Goal: Information Seeking & Learning: Learn about a topic

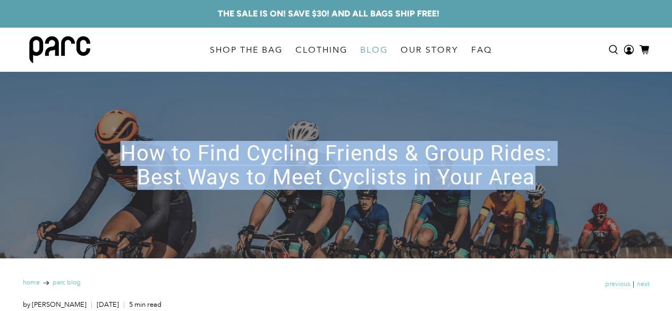
drag, startPoint x: 544, startPoint y: 178, endPoint x: 118, endPoint y: 159, distance: 425.7
click at [118, 159] on h1 "How to Find Cycling Friends & Group Rides: Best Ways to Meet Cyclists in Your A…" at bounding box center [336, 165] width 478 height 48
copy h1 "How to Find Cycling Friends & Group Rides: Best Ways to Meet Cyclists in Your A…"
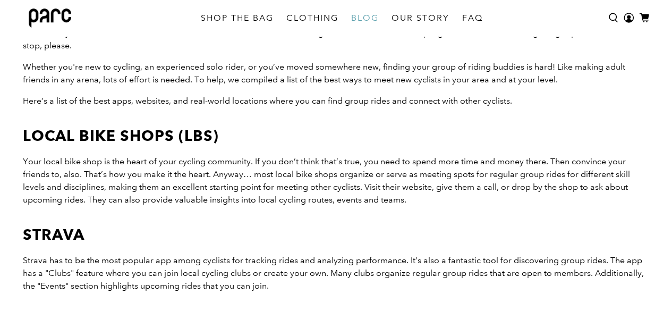
scroll to position [369, 0]
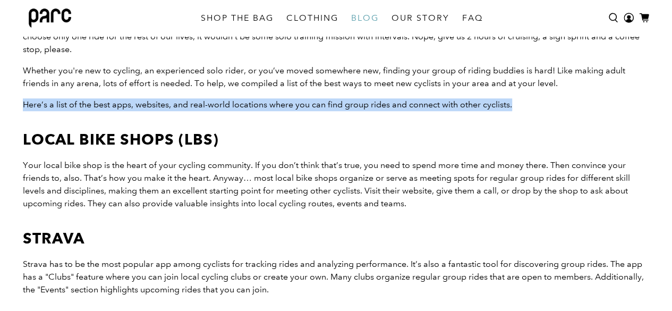
drag, startPoint x: 520, startPoint y: 101, endPoint x: 14, endPoint y: 108, distance: 506.0
copy span "Here’s a list of the best apps, websites, and real-world locations where you ca…"
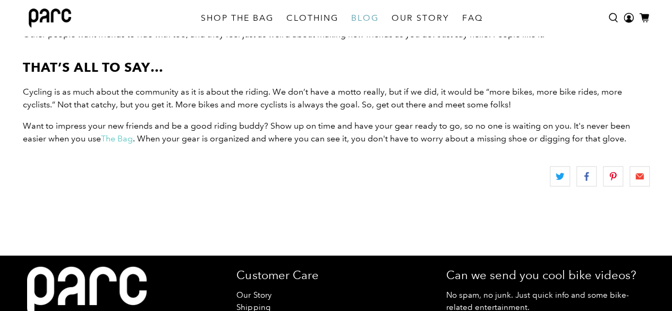
scroll to position [1425, 0]
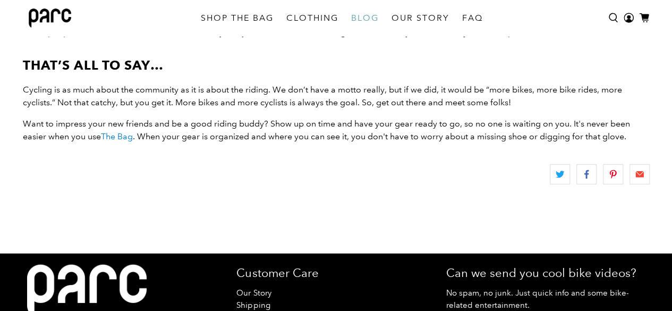
click at [126, 139] on link "The Bag" at bounding box center [117, 136] width 32 height 10
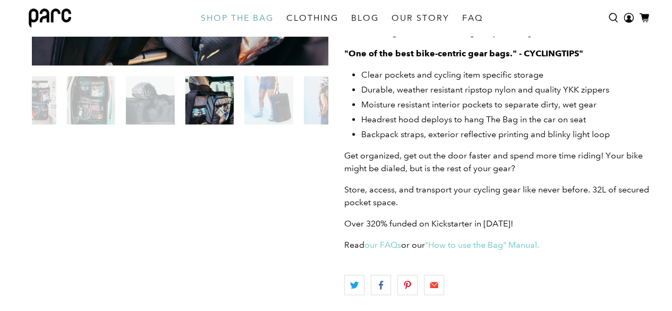
scroll to position [303, 0]
